Goal: Transaction & Acquisition: Purchase product/service

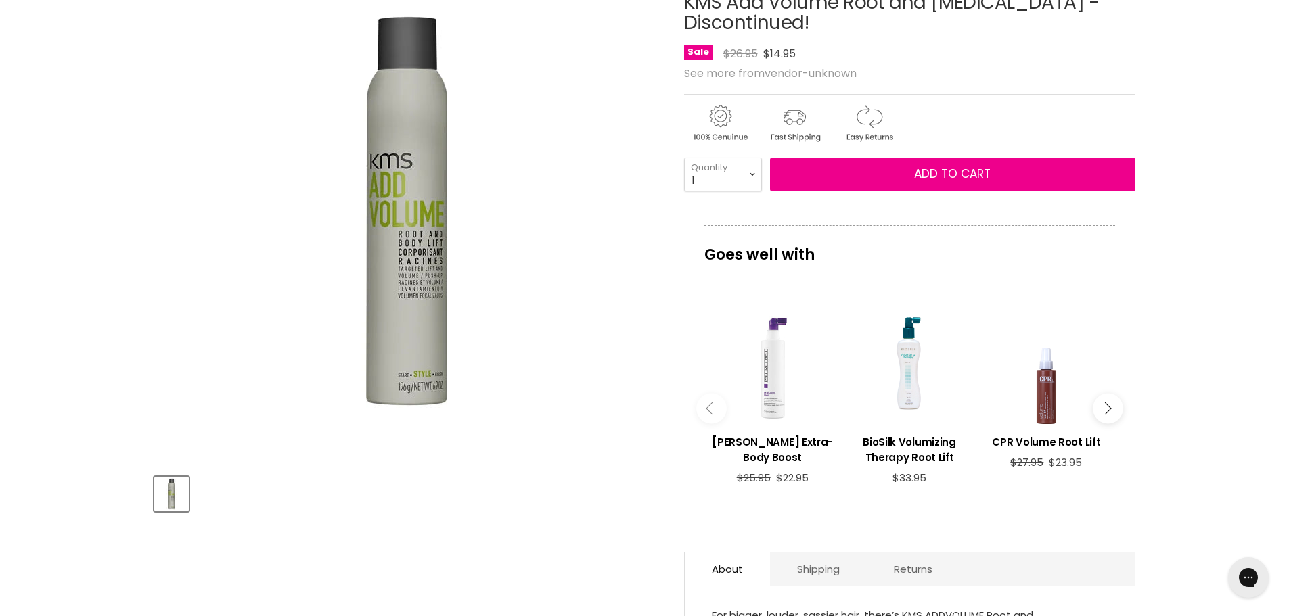
scroll to position [191, 0]
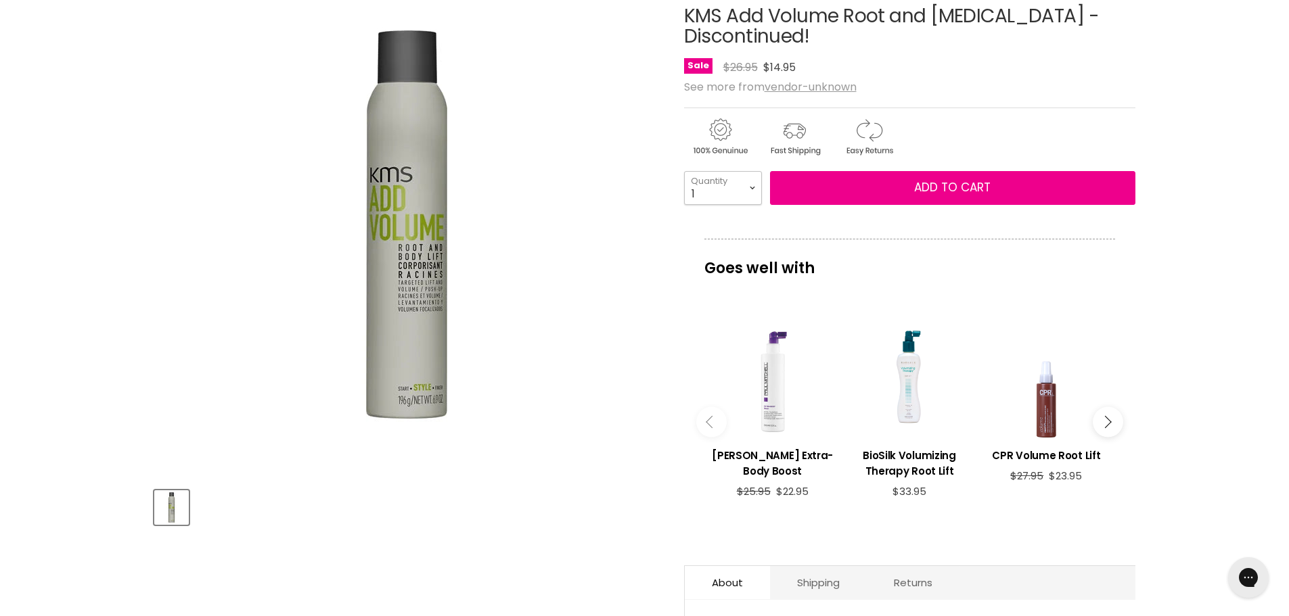
click at [754, 187] on select "1 2 3 4 5 6 7 8 9 10+" at bounding box center [723, 188] width 78 height 34
select select "2"
click at [684, 171] on select "1 2 3 4 5 6 7 8 9 10+" at bounding box center [723, 188] width 78 height 34
type input "2"
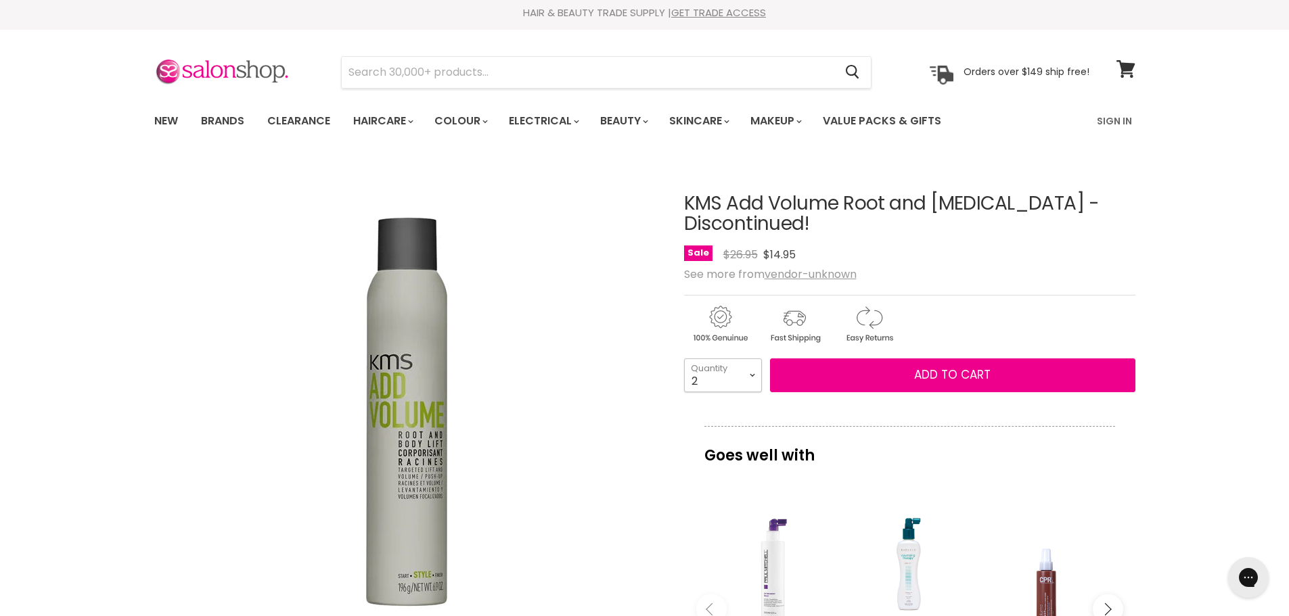
scroll to position [0, 0]
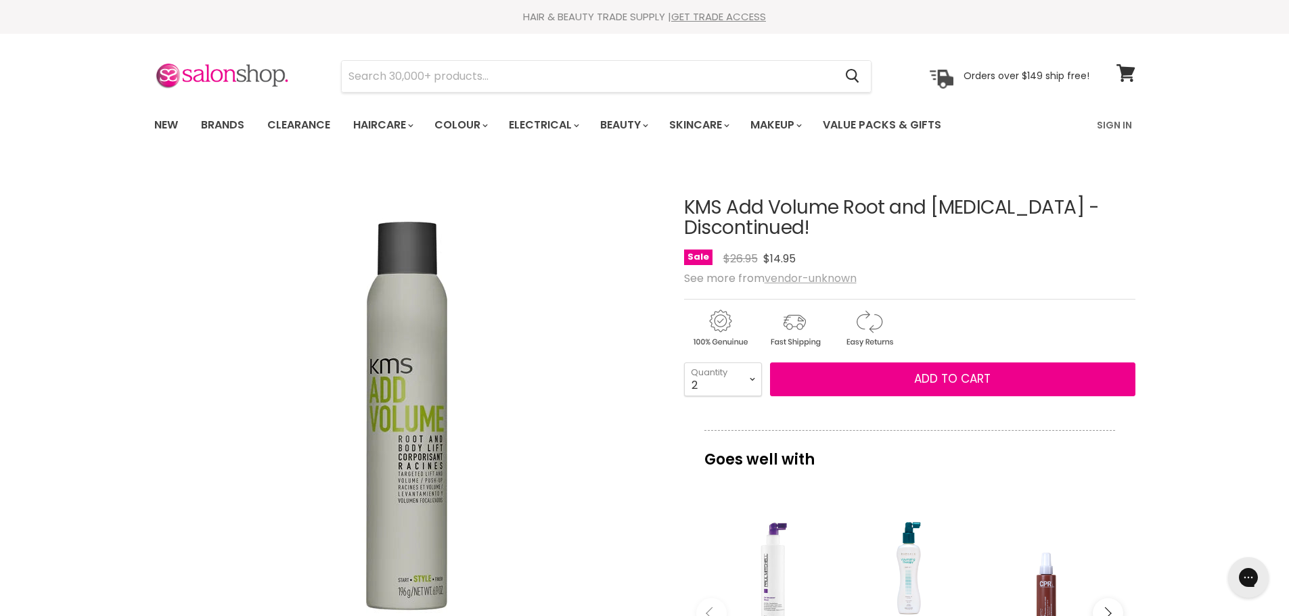
click at [794, 277] on u "vendor-unknown" at bounding box center [811, 279] width 92 height 16
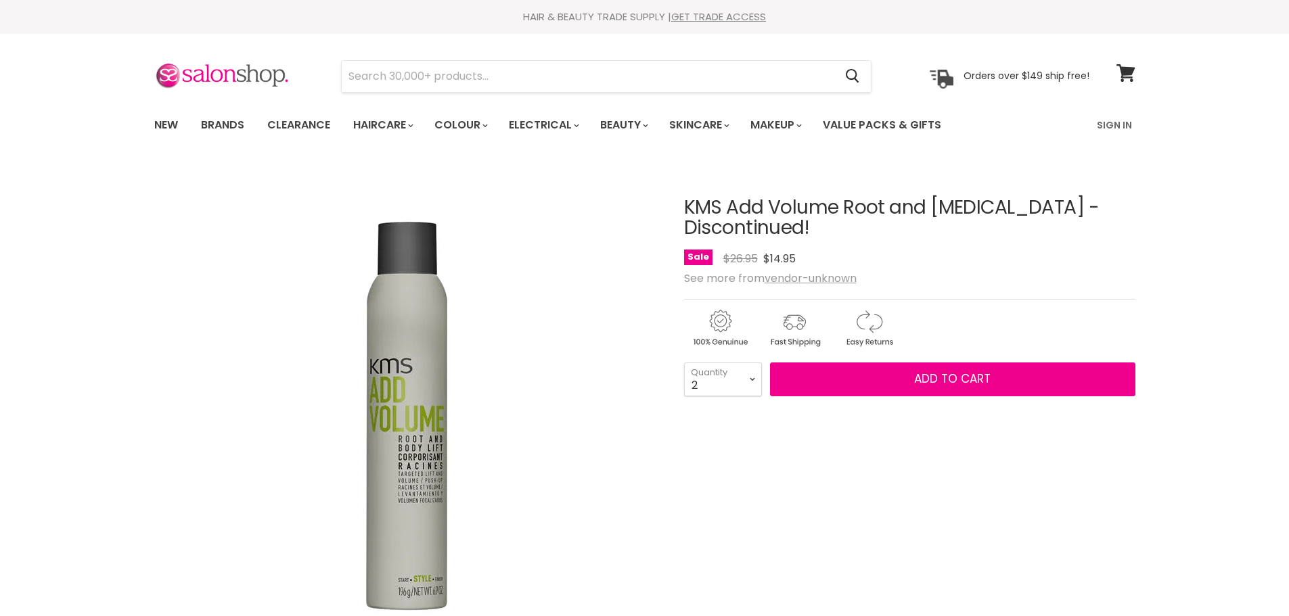
select select "2"
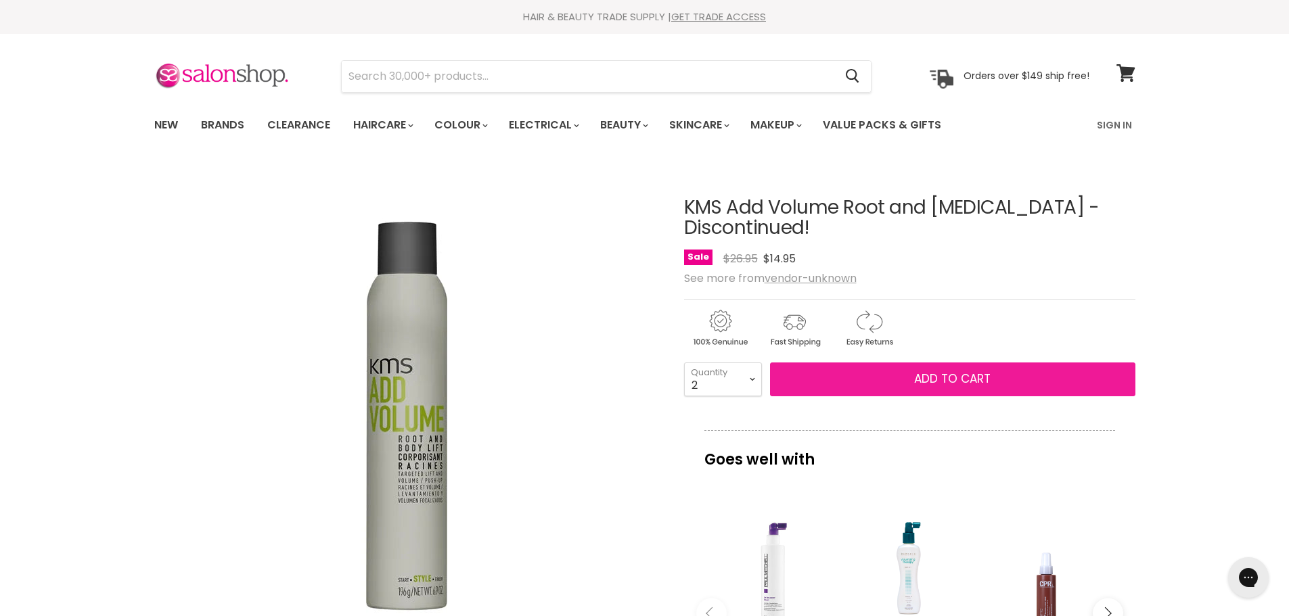
click at [861, 373] on button "Add to cart" at bounding box center [952, 380] width 365 height 34
click at [923, 380] on span "Add to cart" at bounding box center [952, 379] width 76 height 16
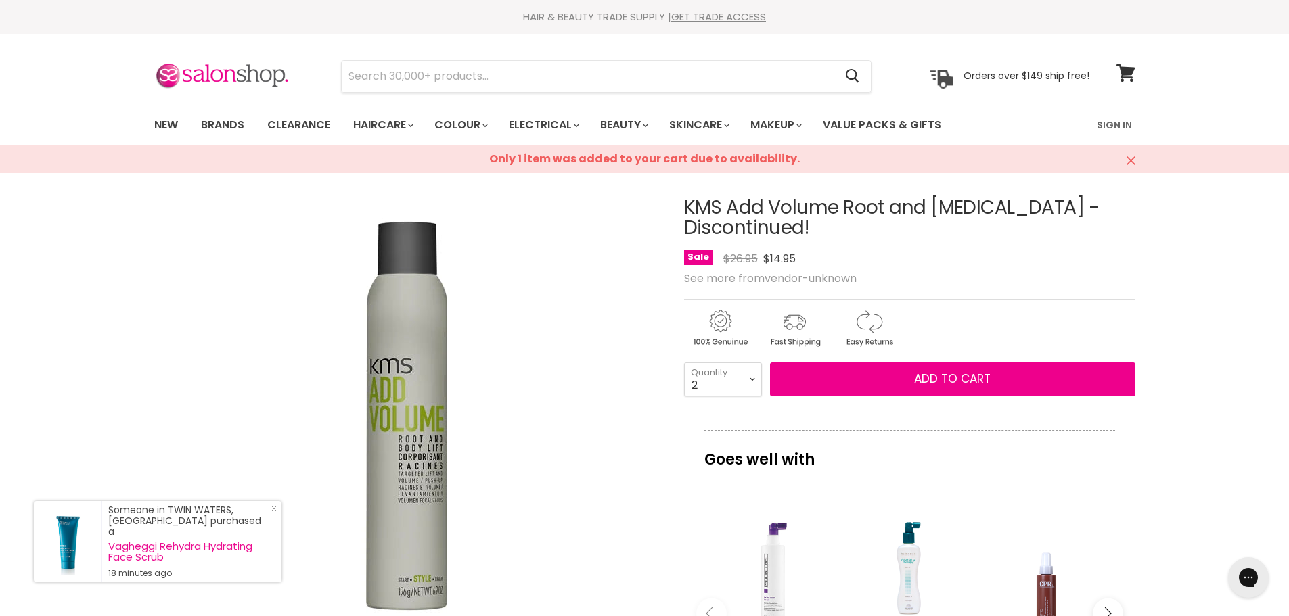
click at [536, 451] on img "KMS Add Volume Root and Body Lift - Discontinued! image. Click or Scroll to Zoo…" at bounding box center [407, 416] width 406 height 406
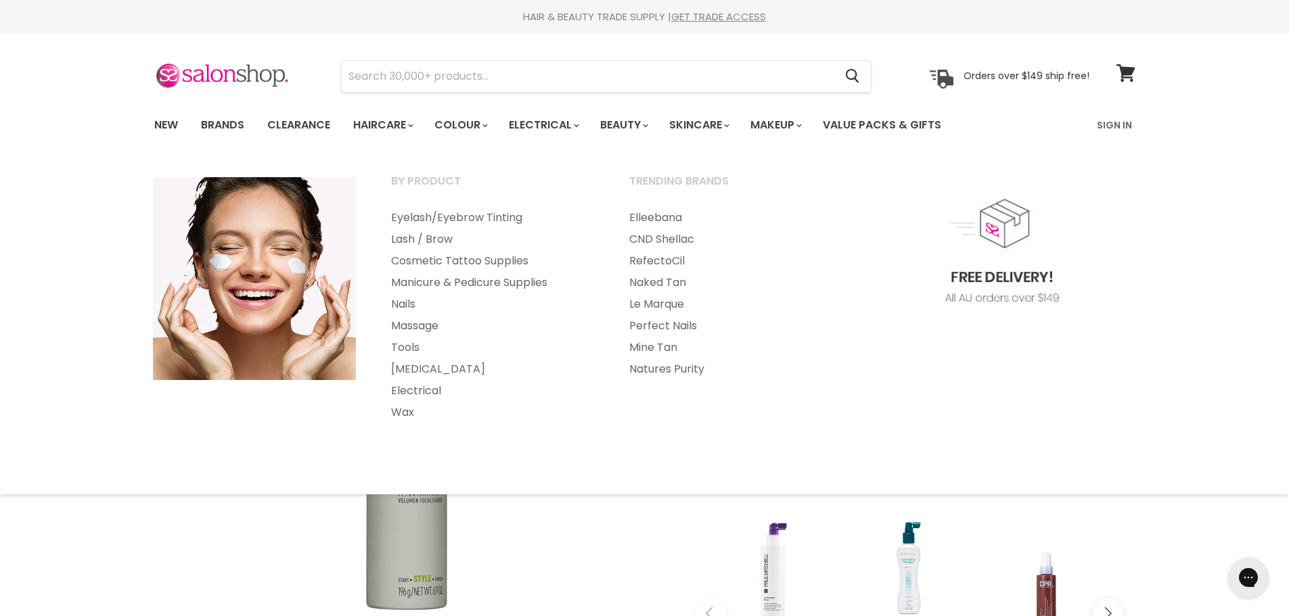
click at [771, 413] on ul "By Product Eyelash/Eyebrow Tinting Lash / Brow" at bounding box center [645, 319] width 1018 height 323
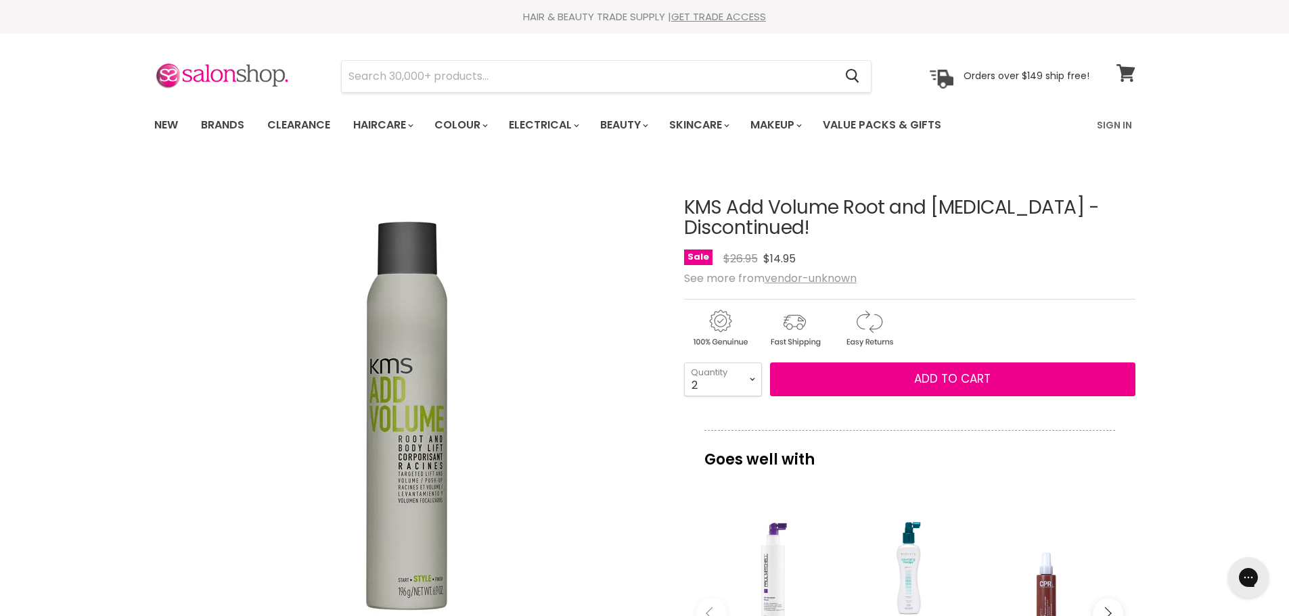
click at [1119, 78] on icon at bounding box center [1125, 73] width 19 height 18
